Goal: Task Accomplishment & Management: Manage account settings

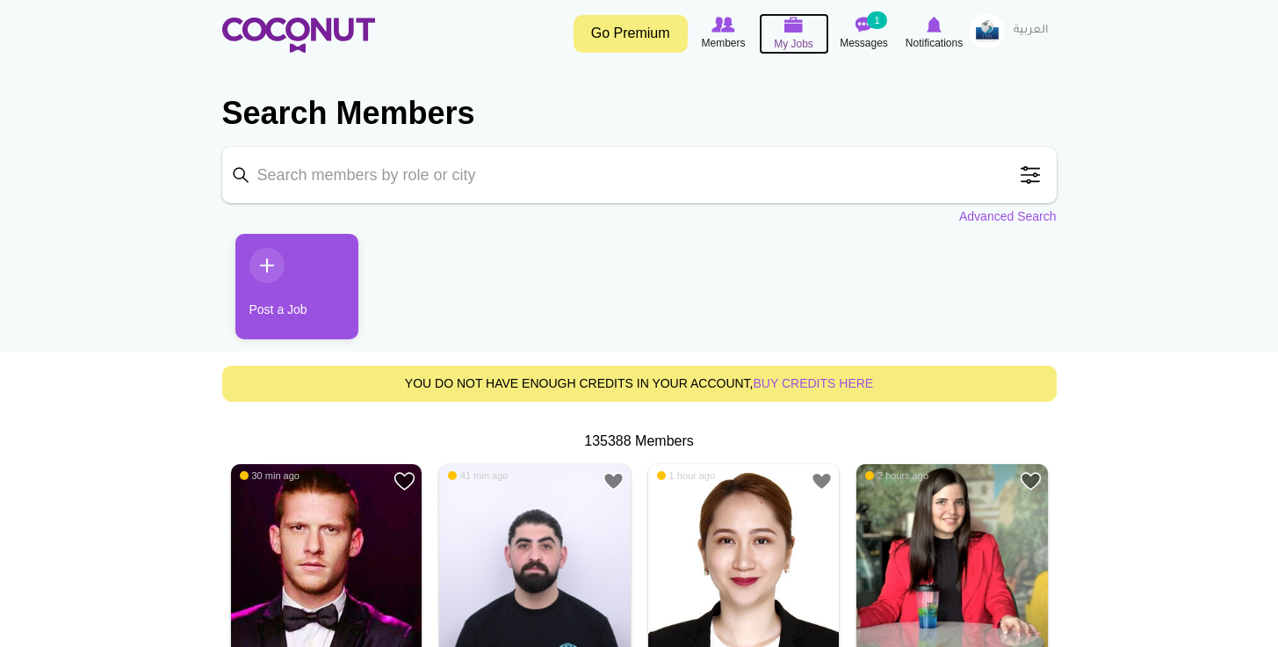
click at [776, 22] on icon at bounding box center [794, 25] width 67 height 20
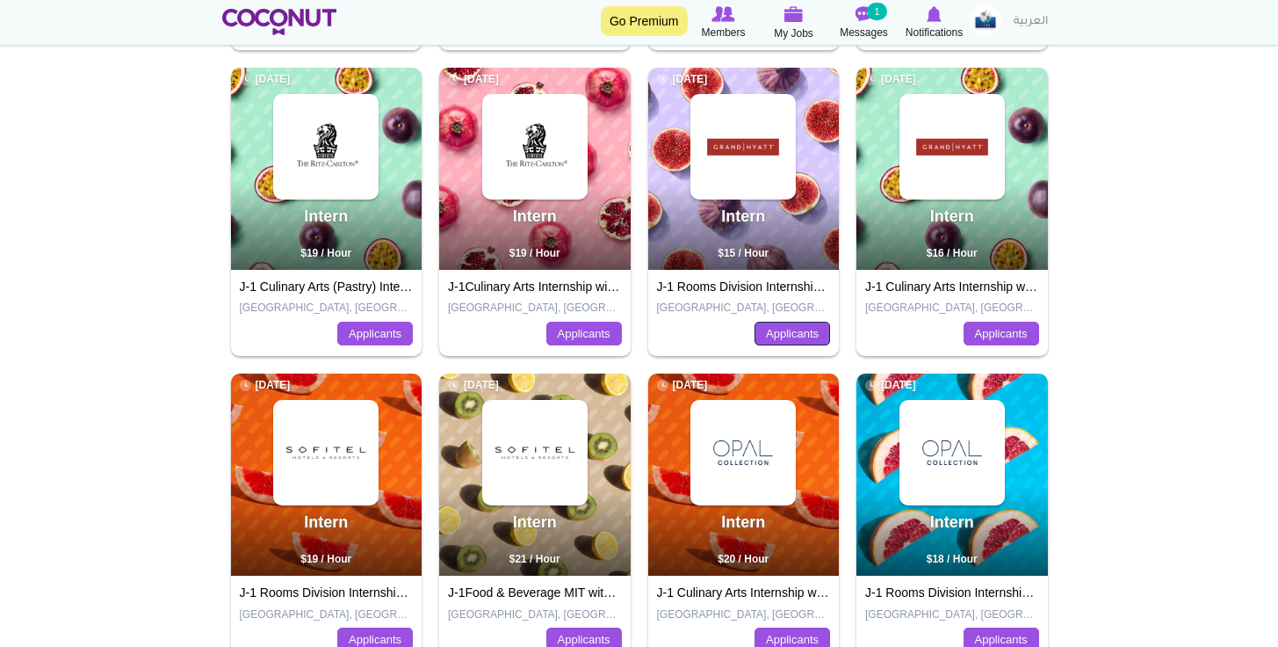
scroll to position [622, 0]
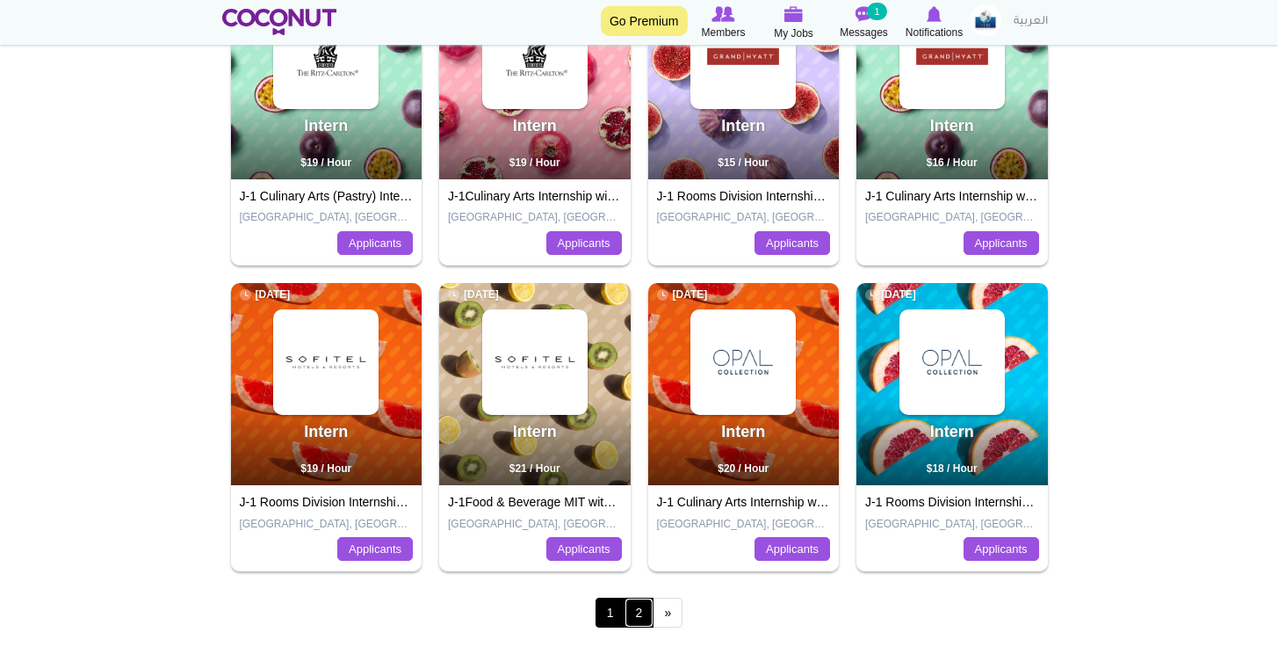
click at [627, 611] on link "2" at bounding box center [640, 612] width 30 height 30
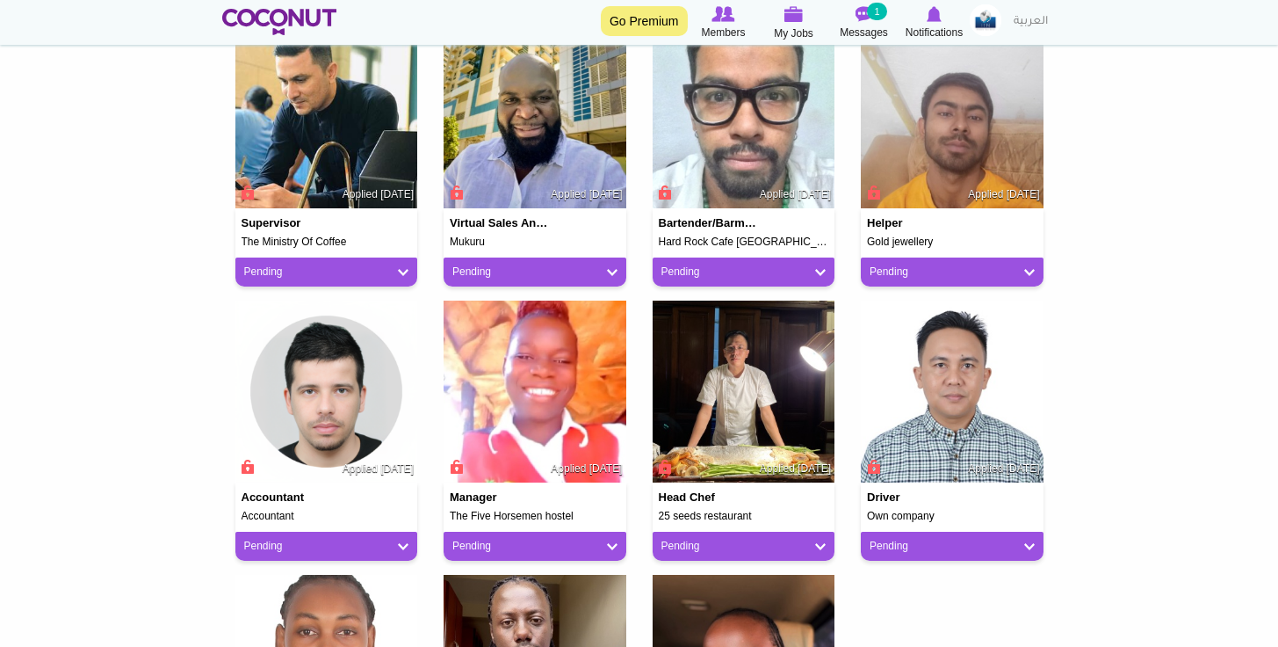
scroll to position [496, 0]
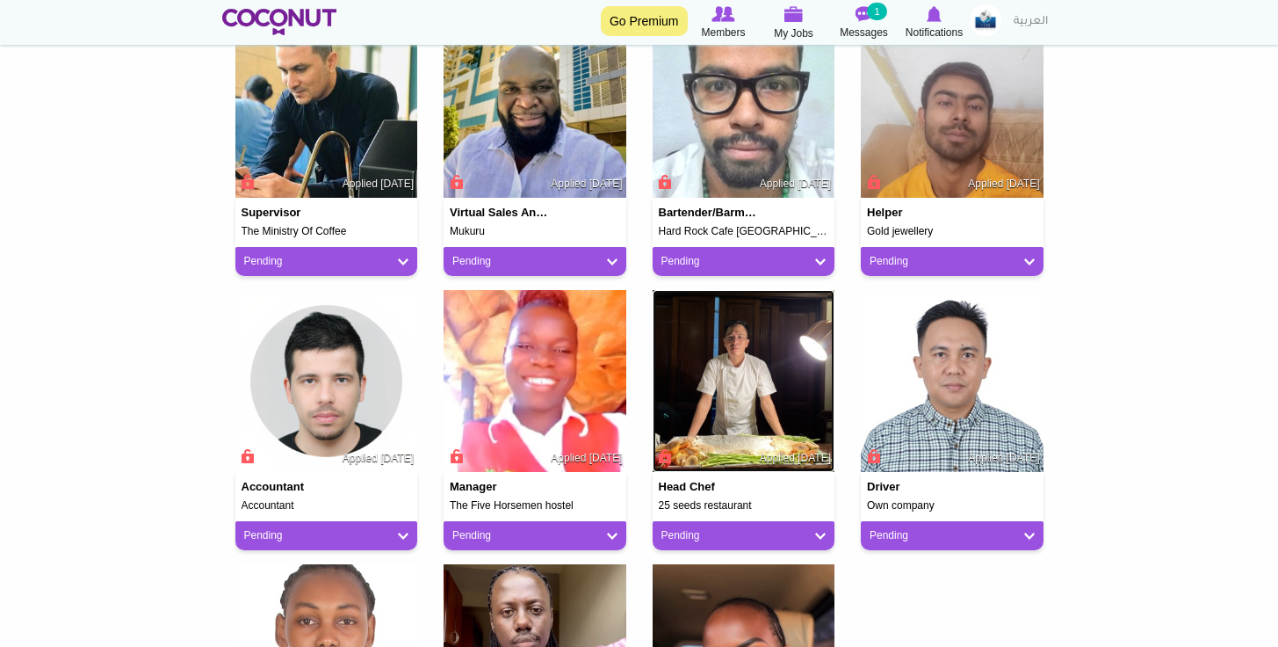
click at [690, 361] on img at bounding box center [744, 381] width 183 height 183
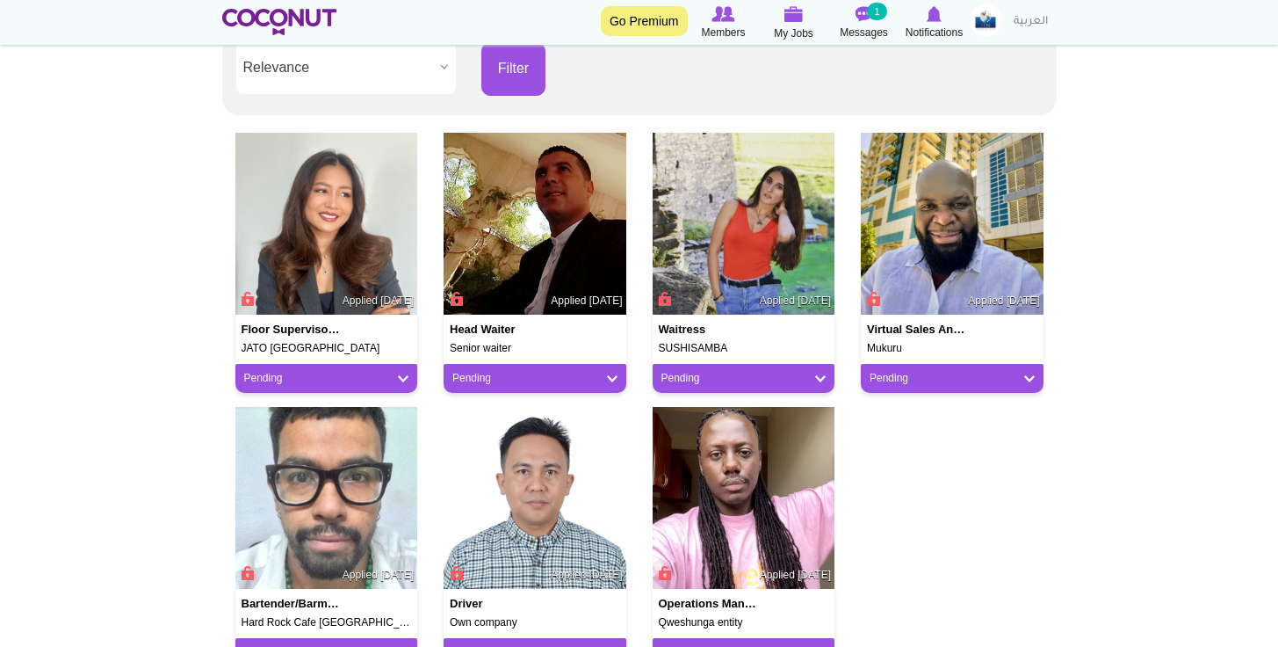
scroll to position [402, 0]
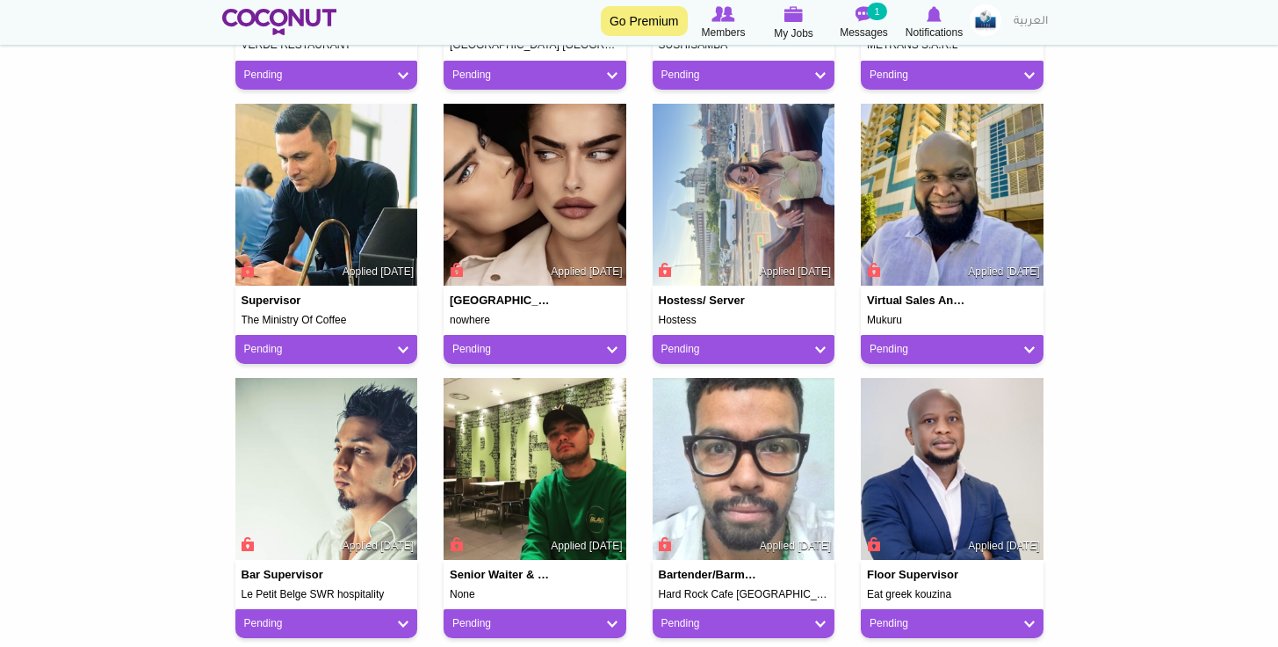
scroll to position [968, 0]
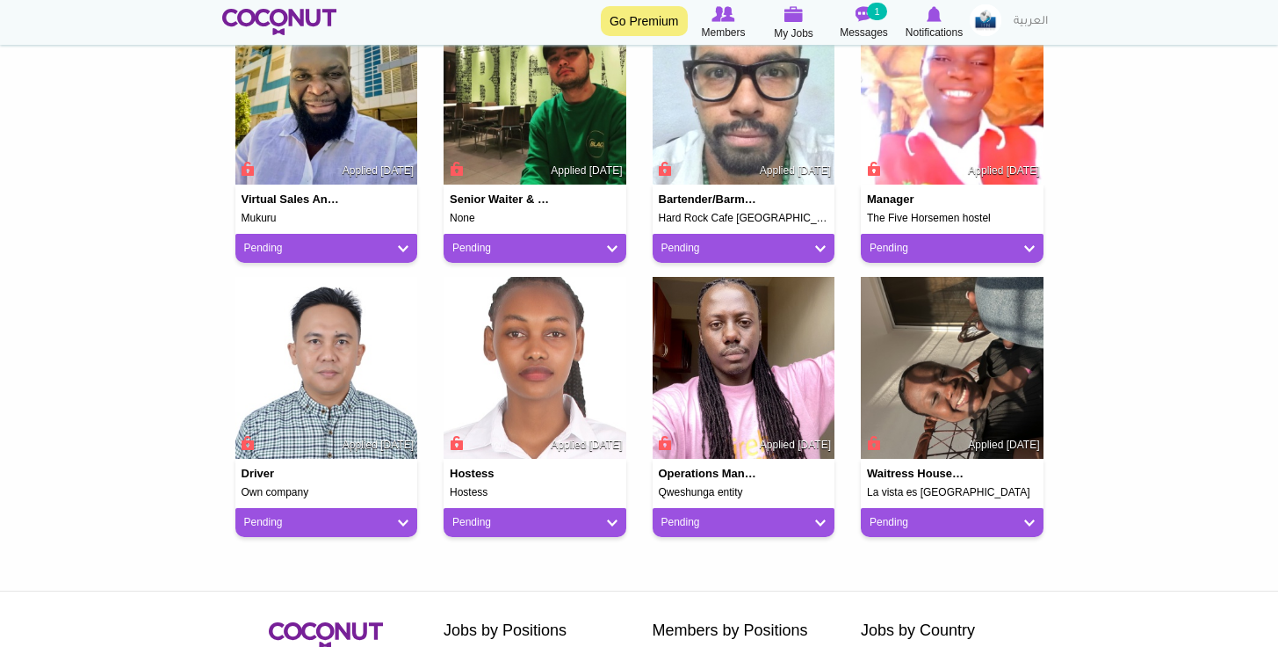
scroll to position [521, 0]
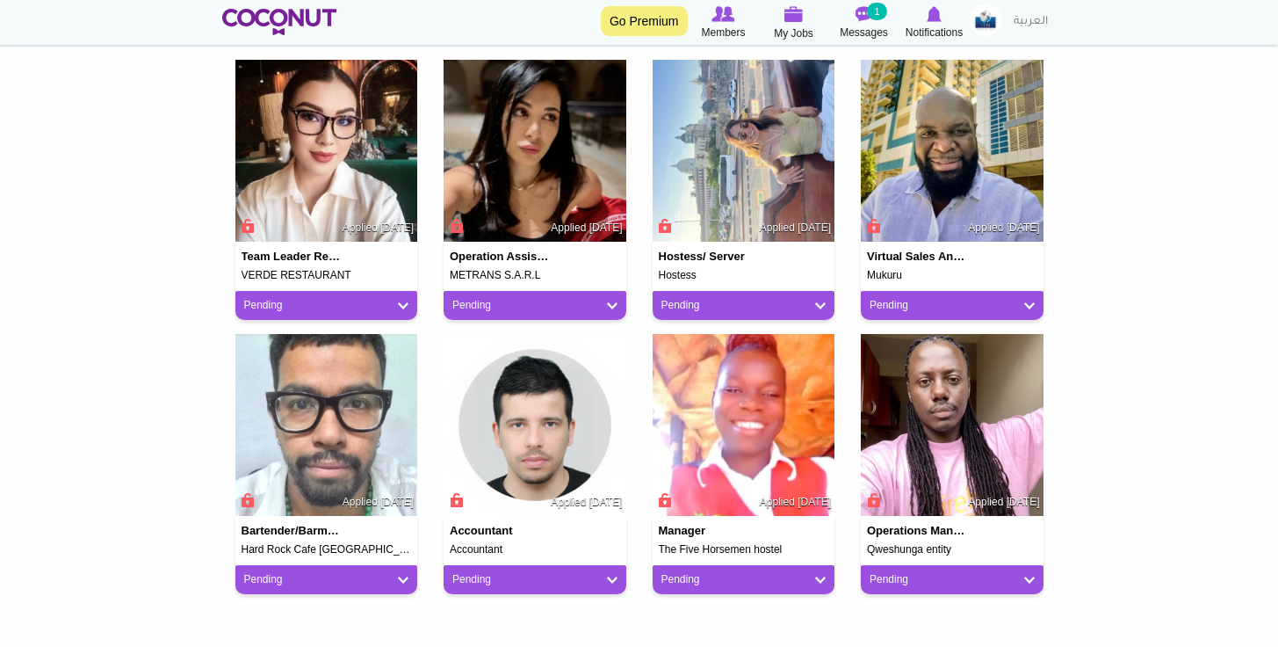
scroll to position [441, 0]
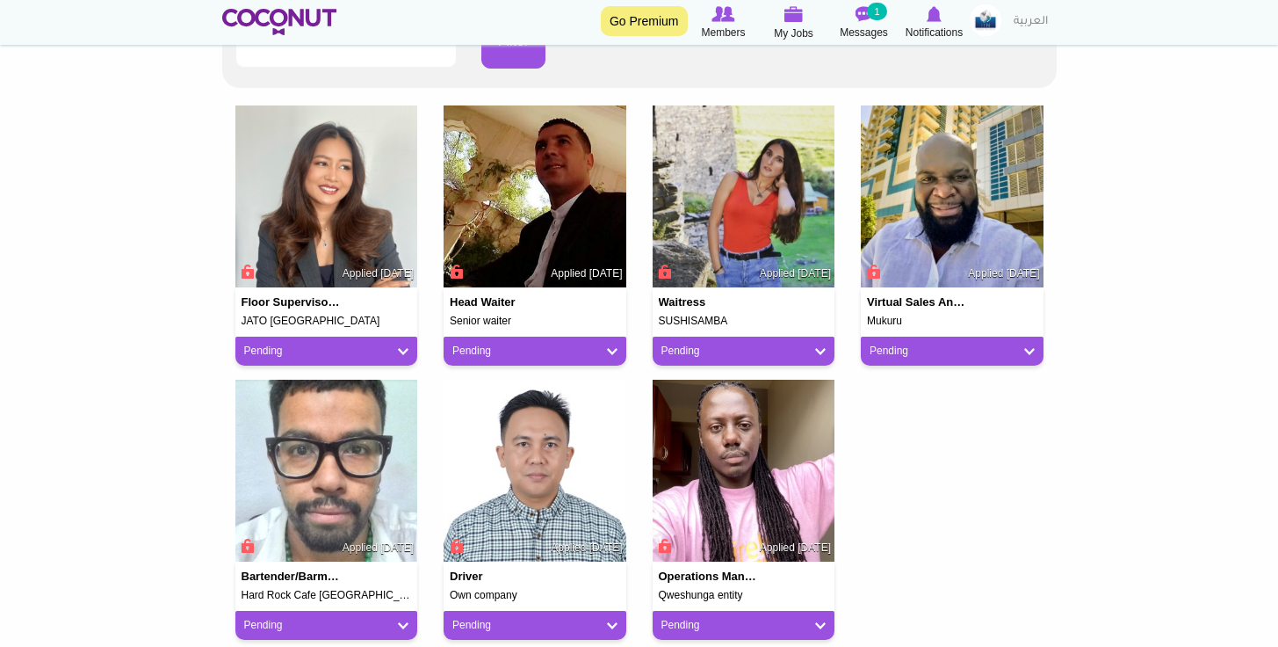
scroll to position [345, 0]
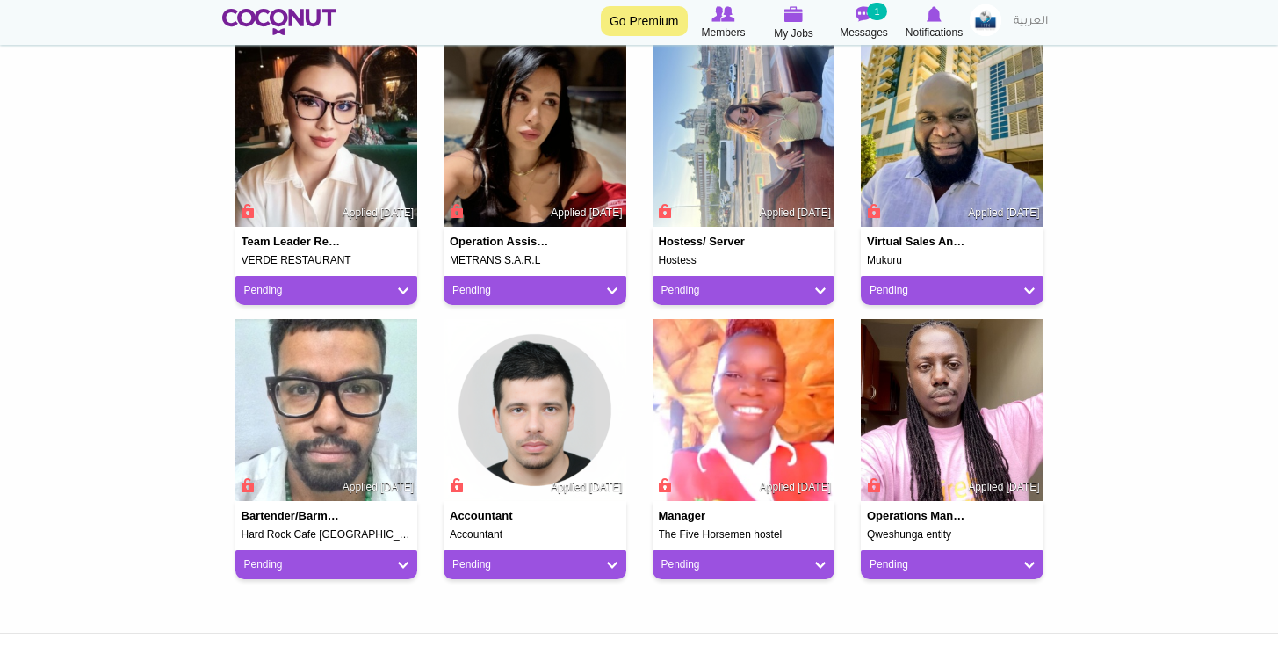
scroll to position [479, 0]
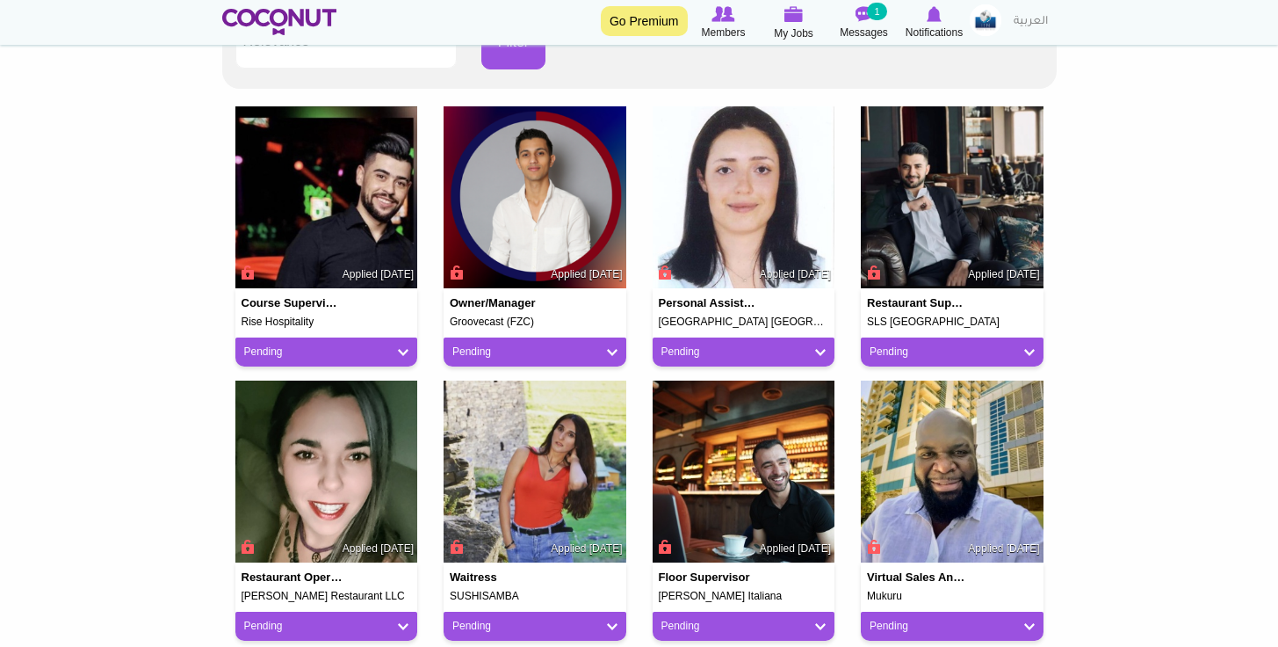
scroll to position [417, 0]
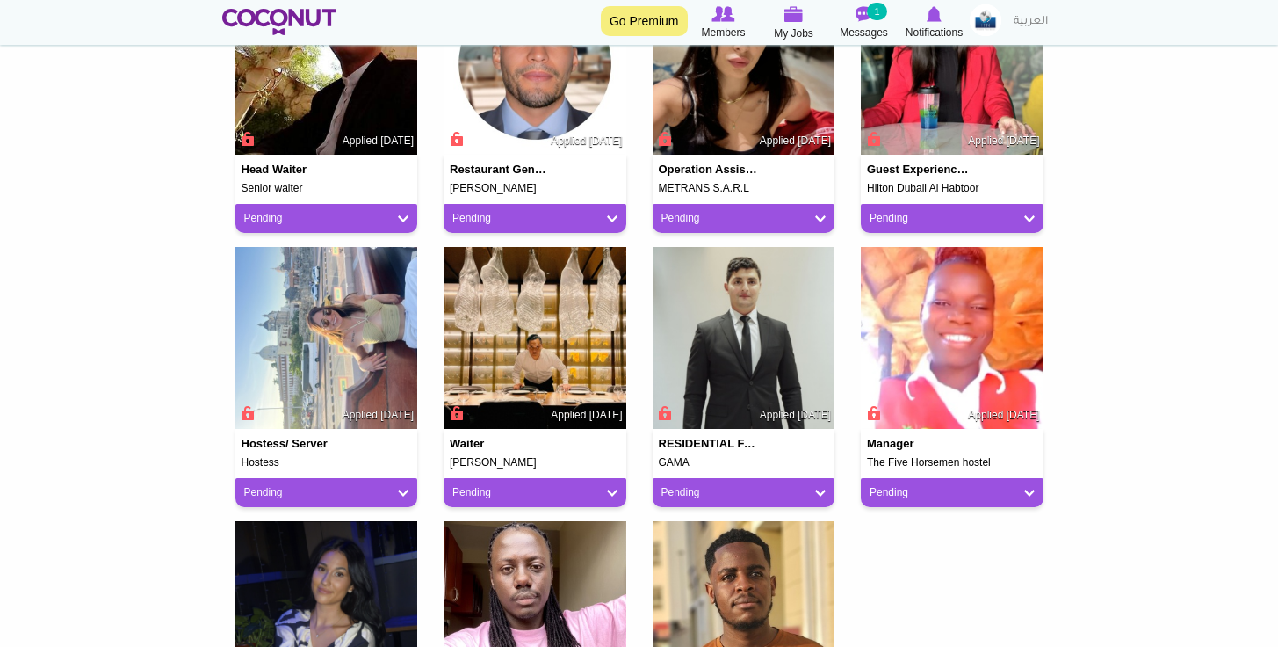
scroll to position [456, 0]
